Goal: Information Seeking & Learning: Learn about a topic

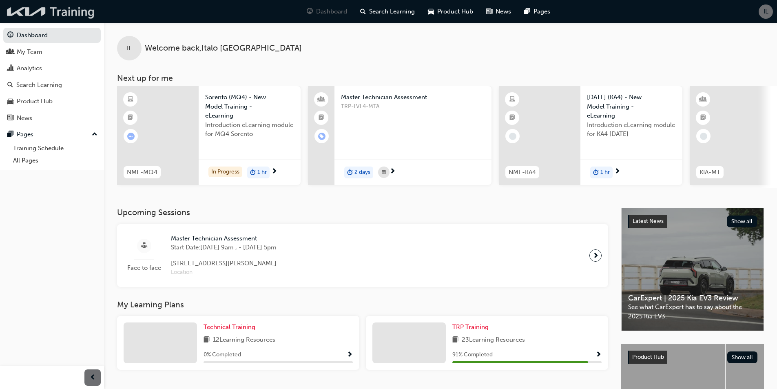
click at [59, 14] on img at bounding box center [51, 11] width 94 height 17
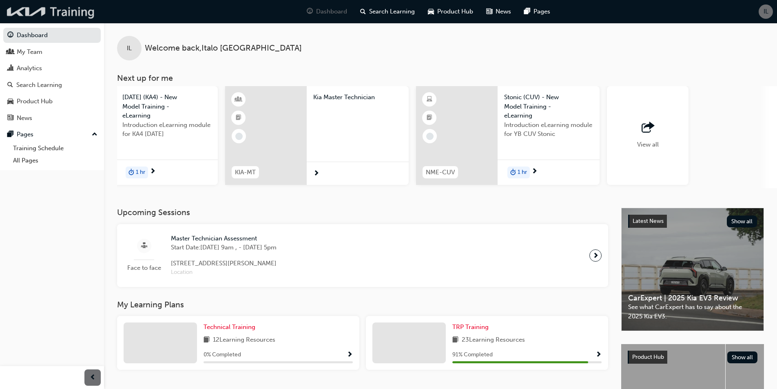
scroll to position [0, 484]
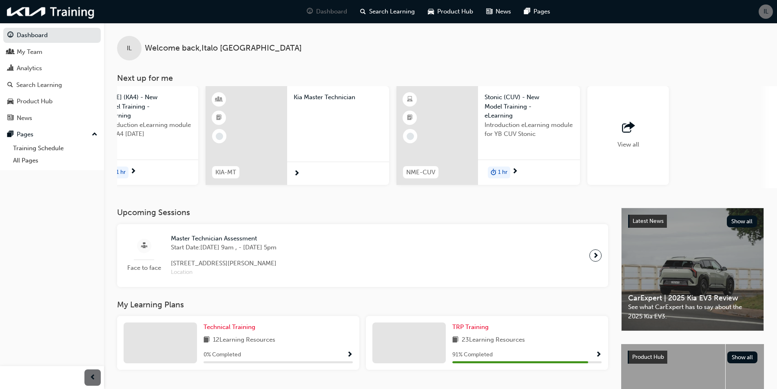
click at [324, 156] on div "Kia Master Technician" at bounding box center [338, 135] width 102 height 99
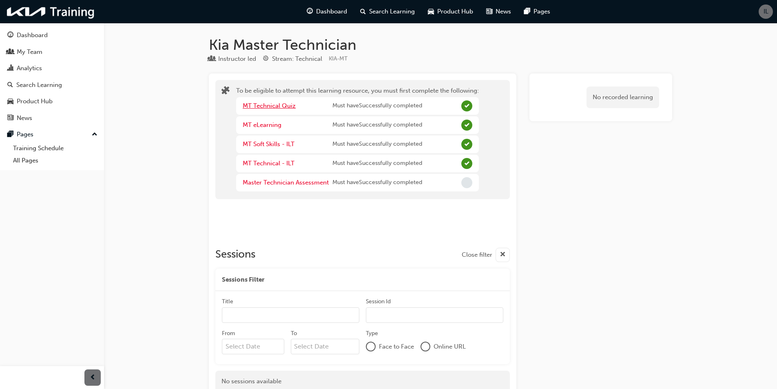
click at [281, 104] on link "MT Technical Quiz" at bounding box center [269, 105] width 53 height 7
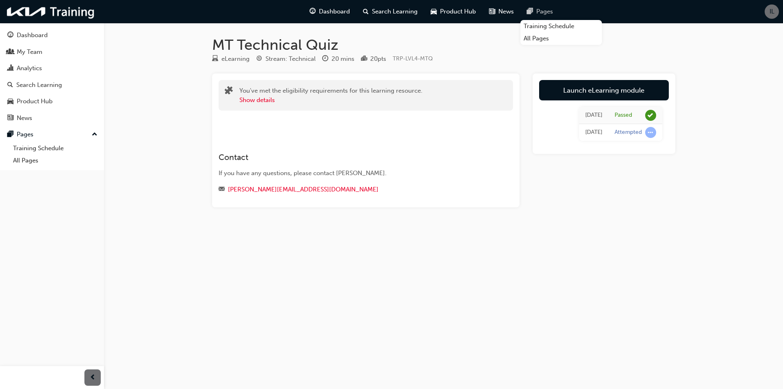
click at [547, 15] on span "Pages" at bounding box center [544, 11] width 17 height 9
